Goal: Book appointment/travel/reservation

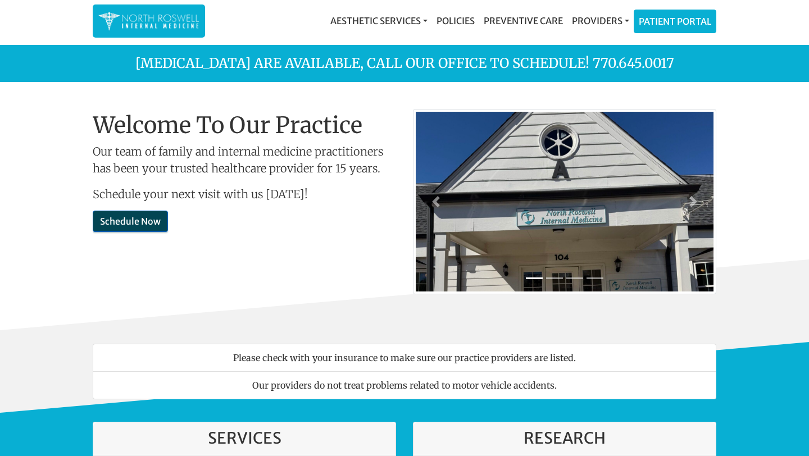
click at [136, 220] on link "Schedule Now" at bounding box center [130, 221] width 75 height 21
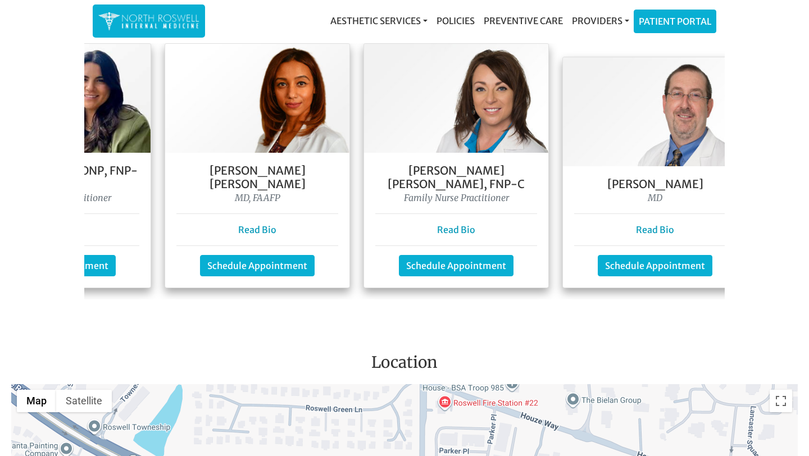
scroll to position [0, 371]
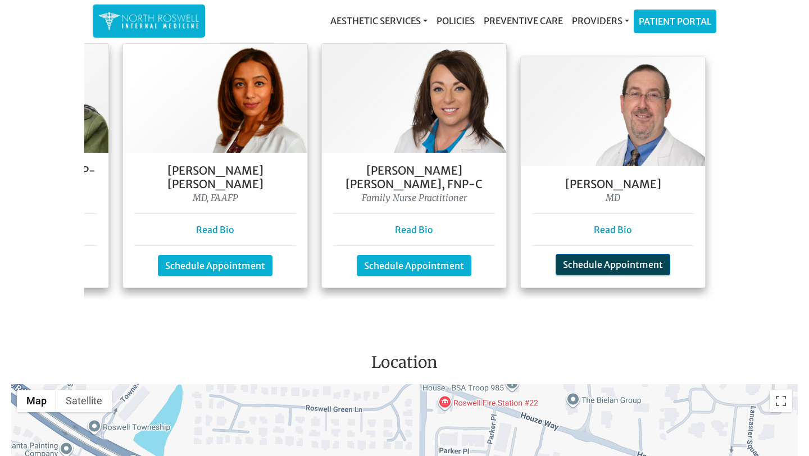
click at [610, 256] on link "Schedule Appointment" at bounding box center [613, 264] width 115 height 21
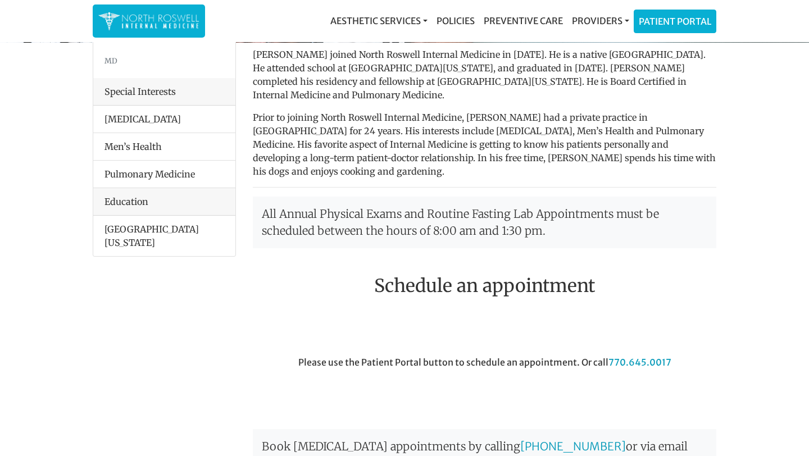
scroll to position [107, 0]
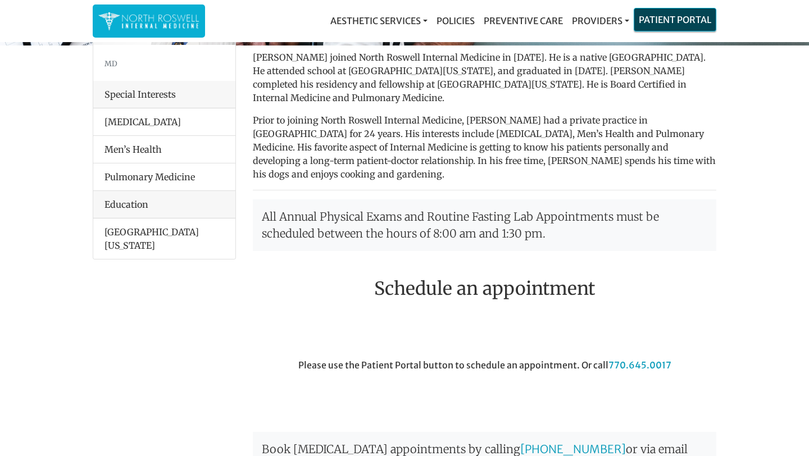
click at [658, 18] on link "Patient Portal" at bounding box center [674, 19] width 81 height 22
